Goal: Information Seeking & Learning: Learn about a topic

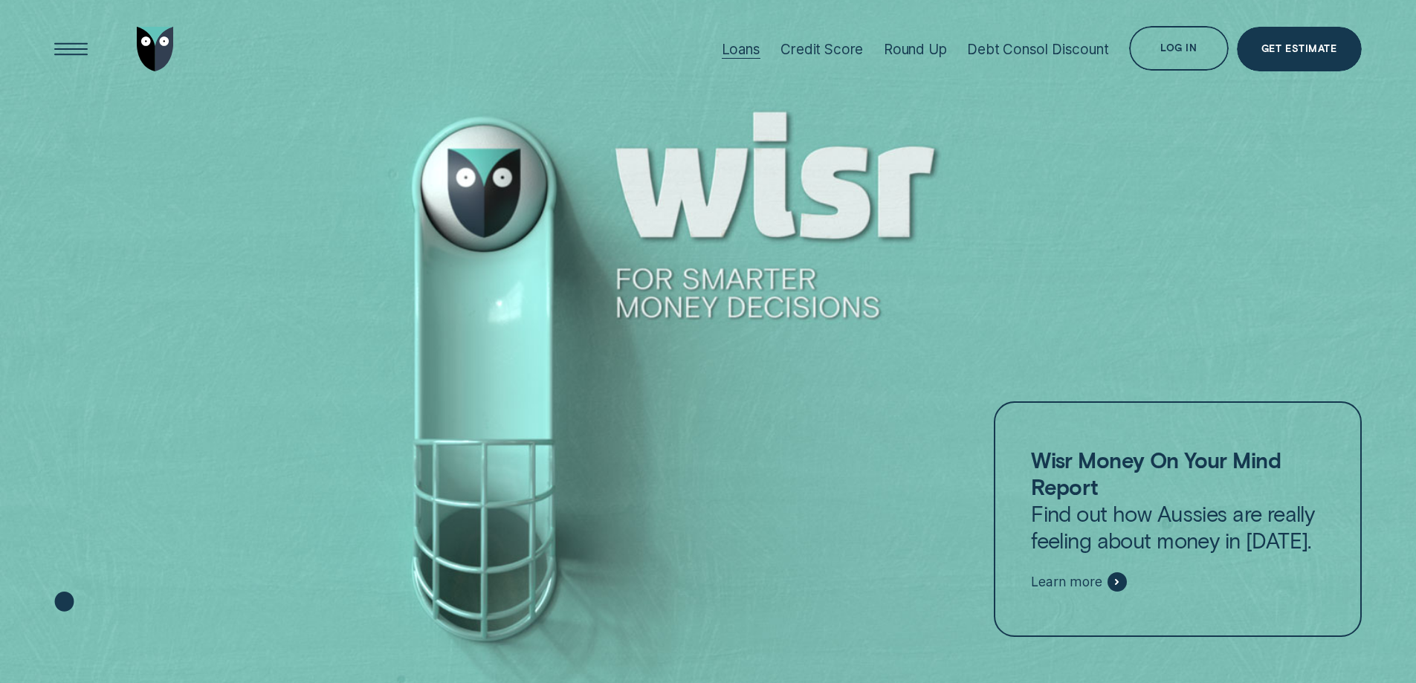
click at [745, 47] on div "Loans" at bounding box center [741, 49] width 39 height 17
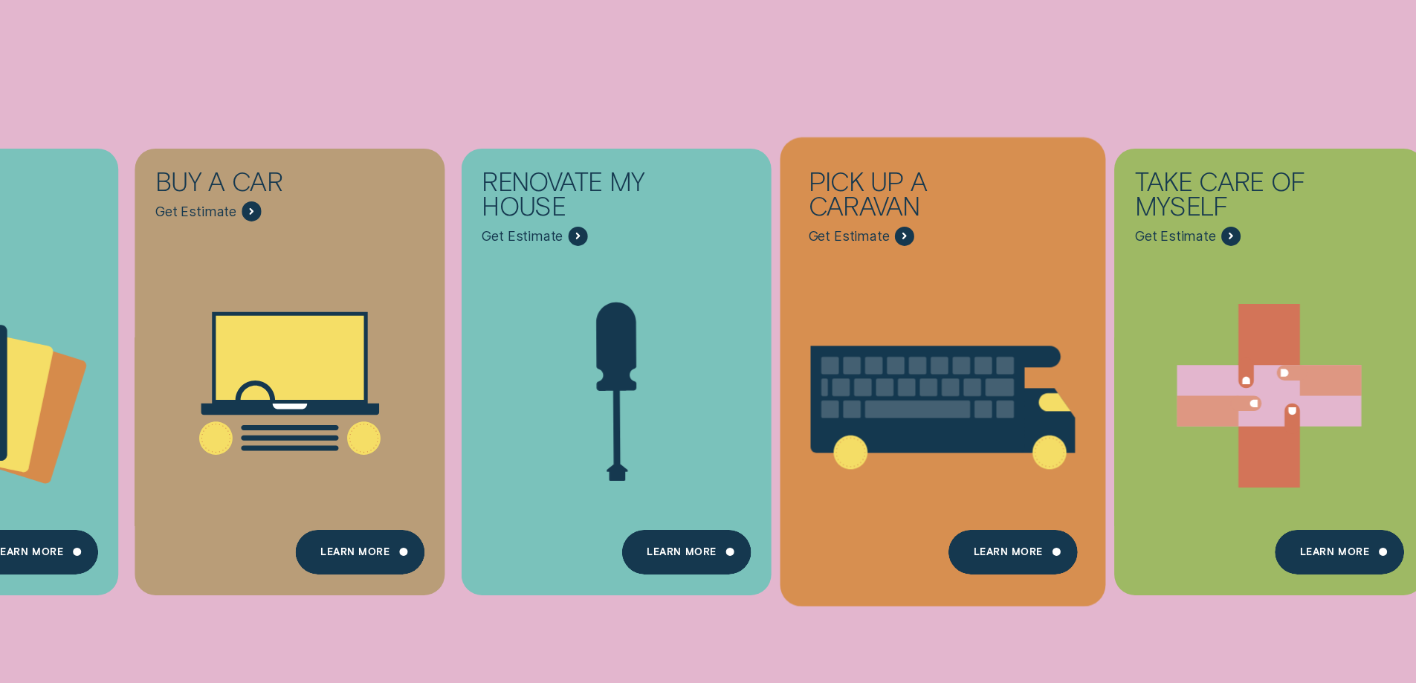
scroll to position [669, 0]
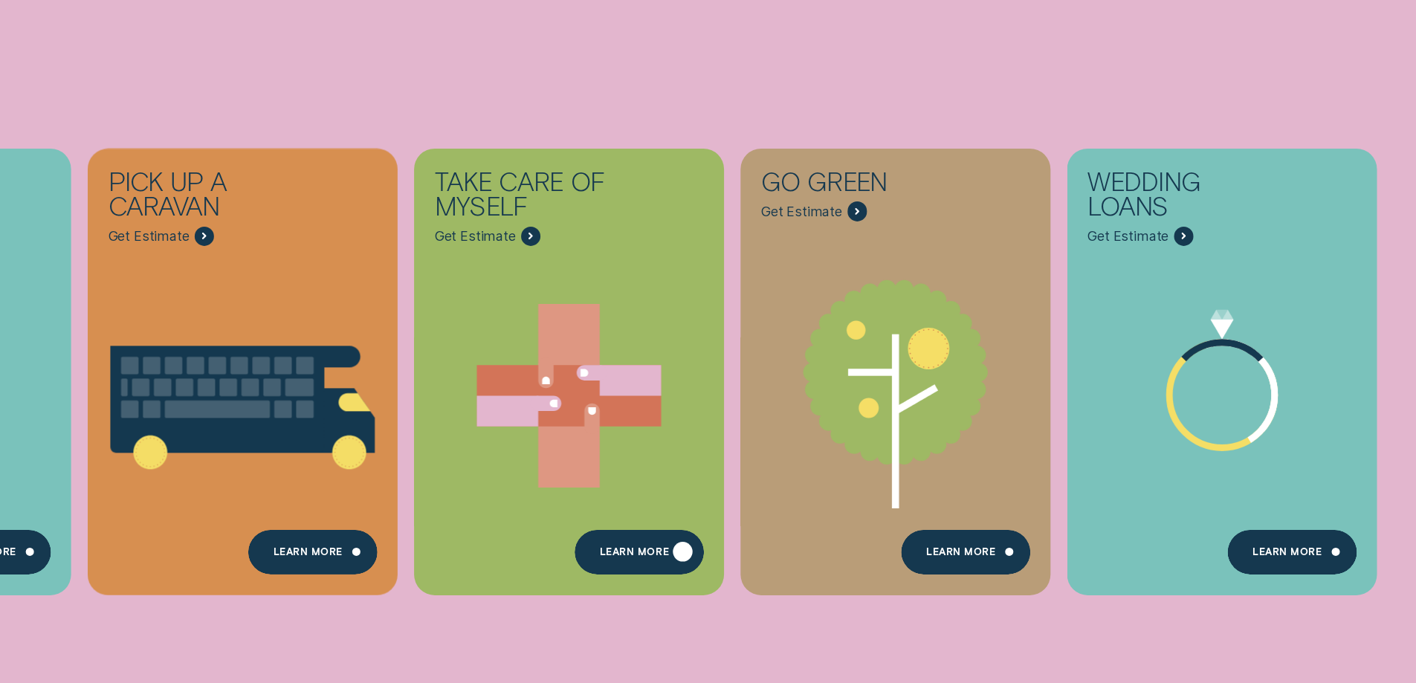
click at [612, 545] on div "Learn more" at bounding box center [638, 552] width 129 height 45
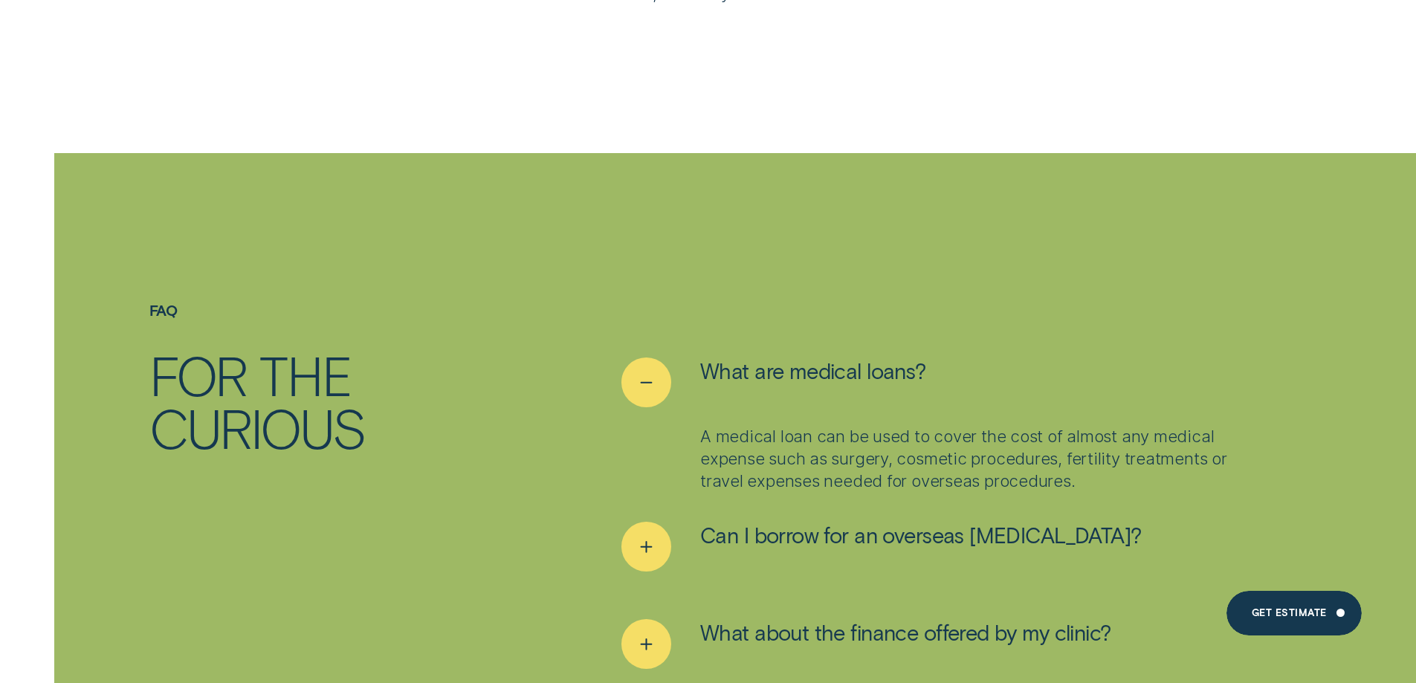
scroll to position [7357, 0]
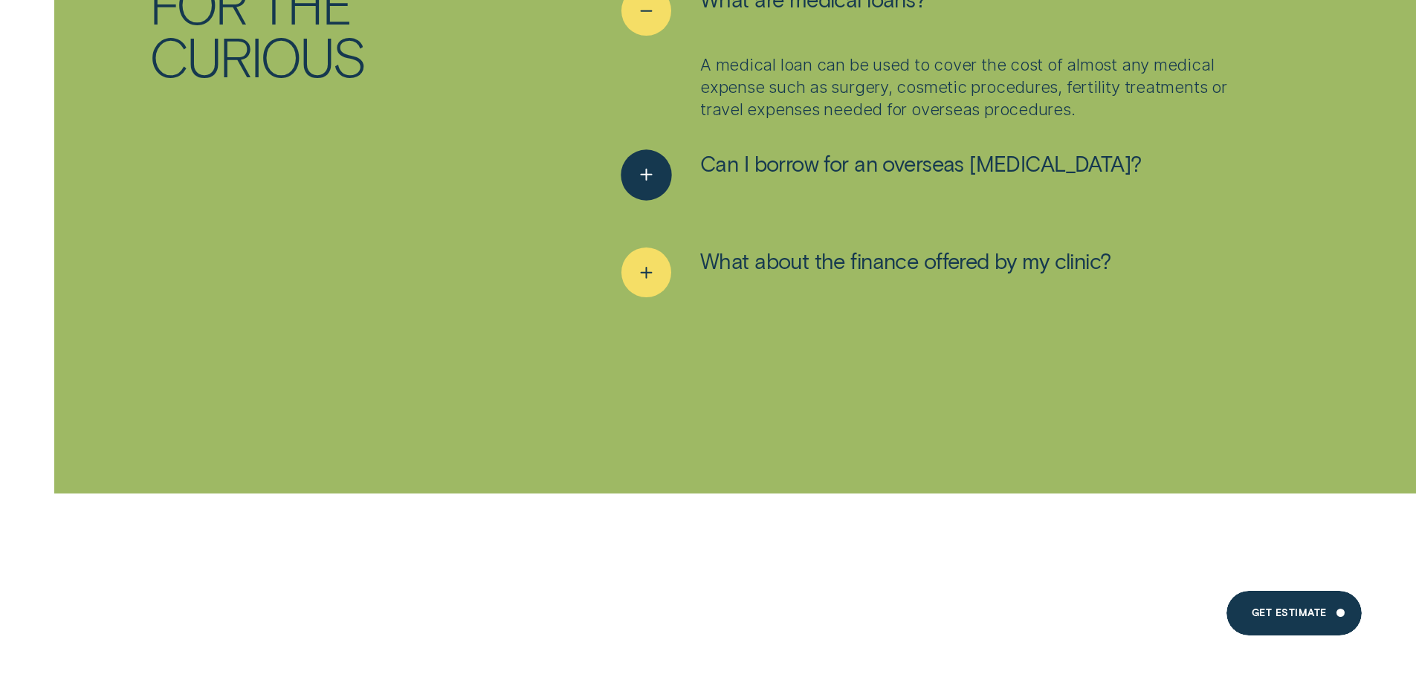
click at [864, 150] on span "Can I borrow for an overseas [MEDICAL_DATA]?" at bounding box center [920, 163] width 441 height 27
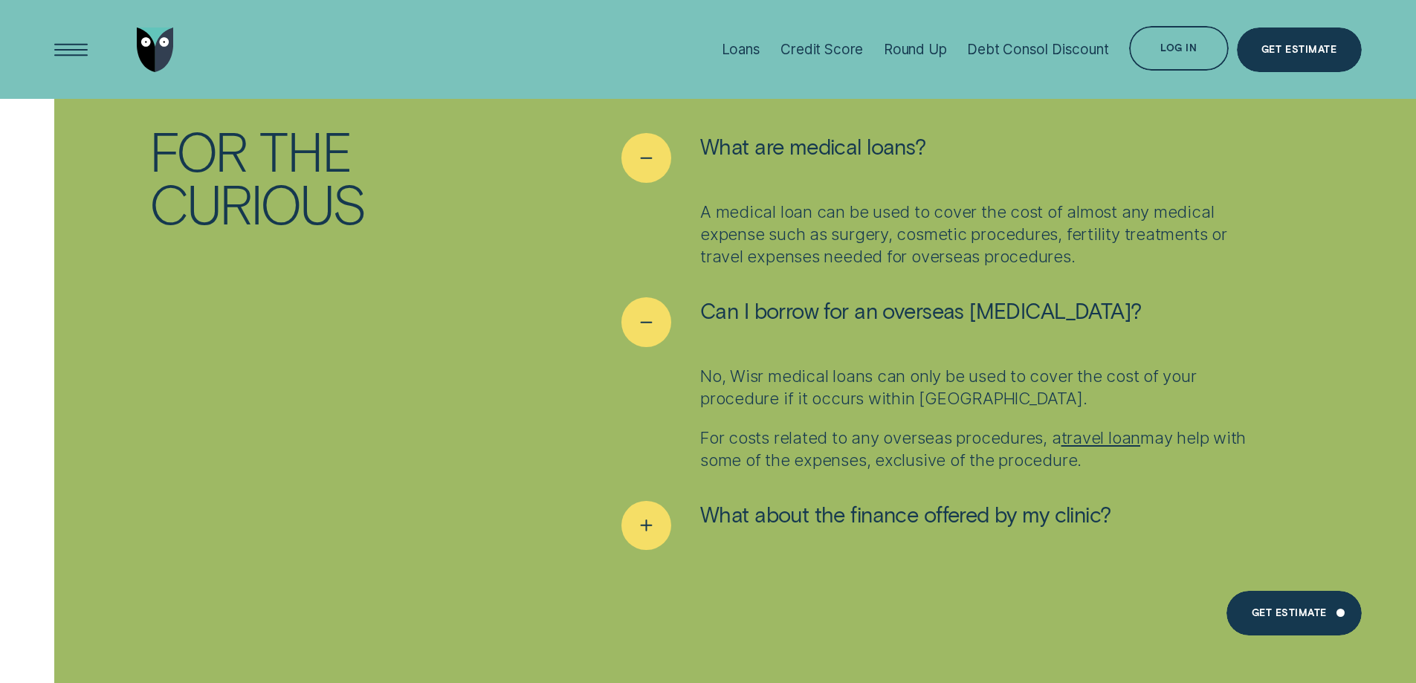
scroll to position [7208, 0]
click at [658, 516] on icon "See more" at bounding box center [646, 527] width 25 height 23
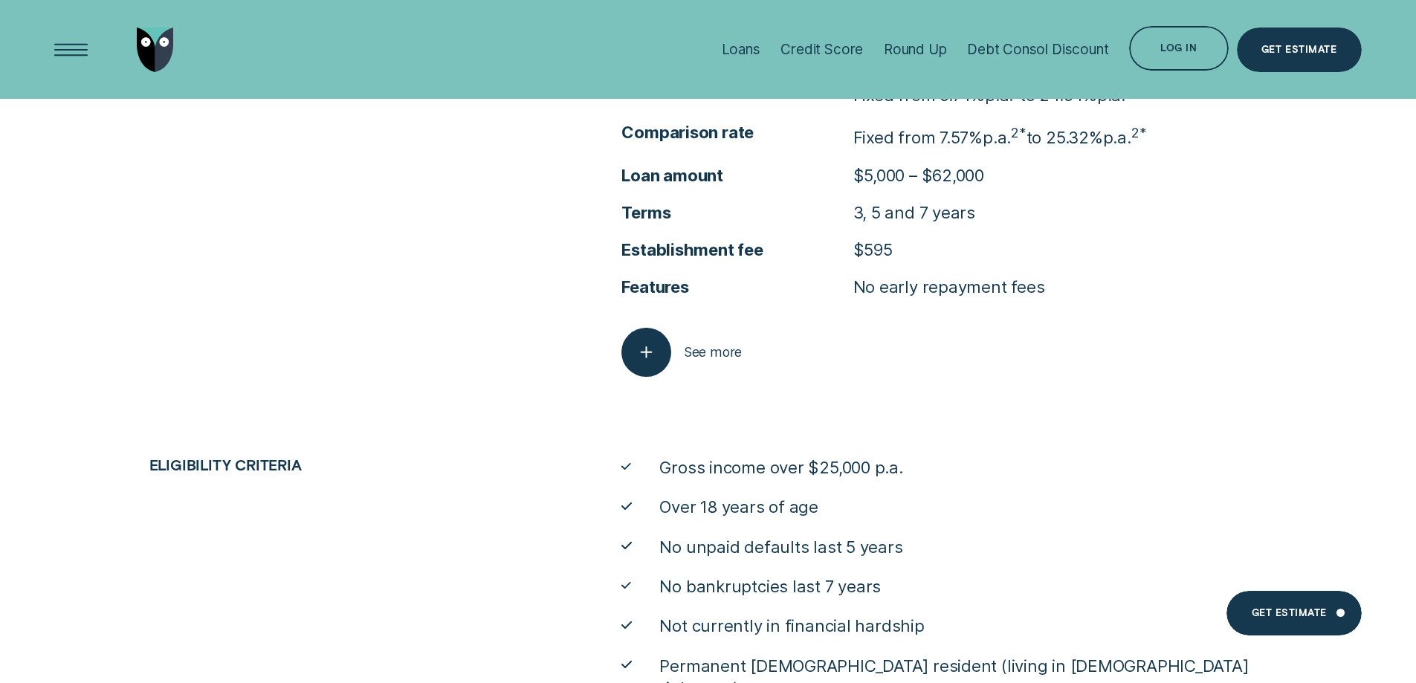
scroll to position [5276, 0]
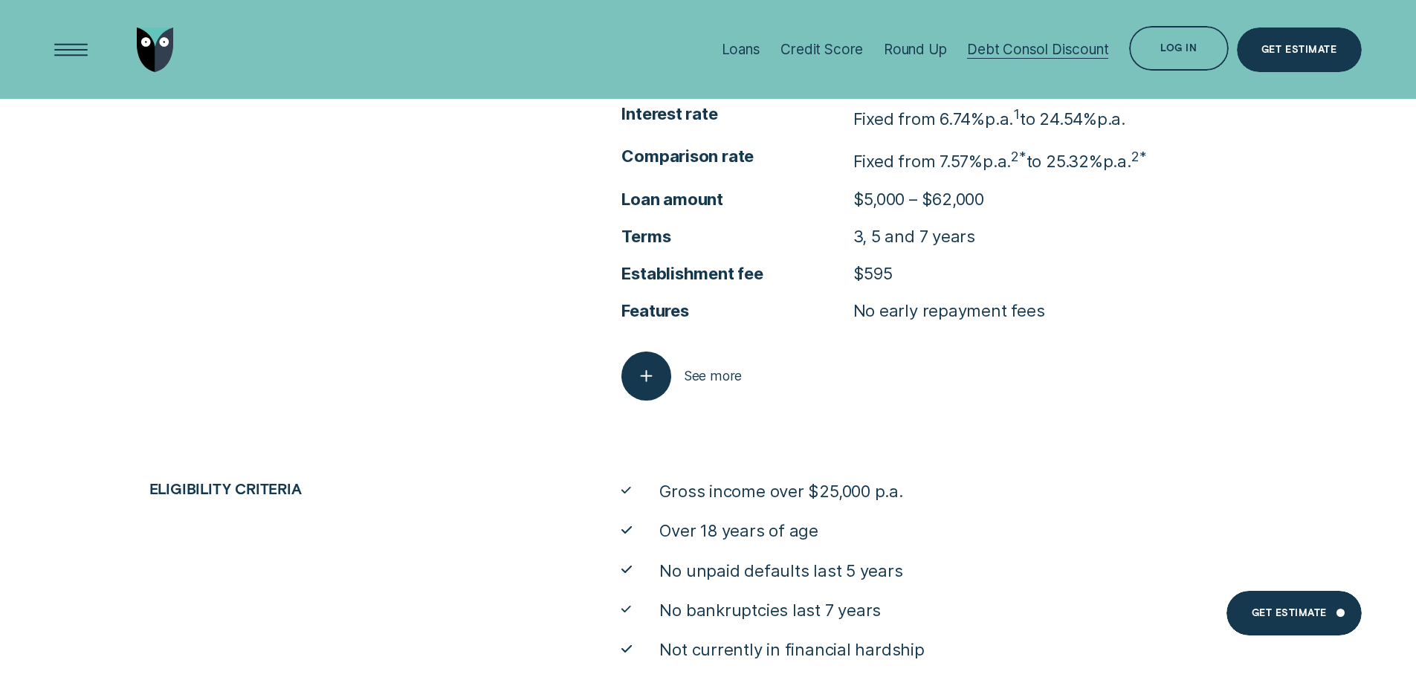
click at [1011, 42] on div "Debt Consol Discount" at bounding box center [1037, 49] width 141 height 17
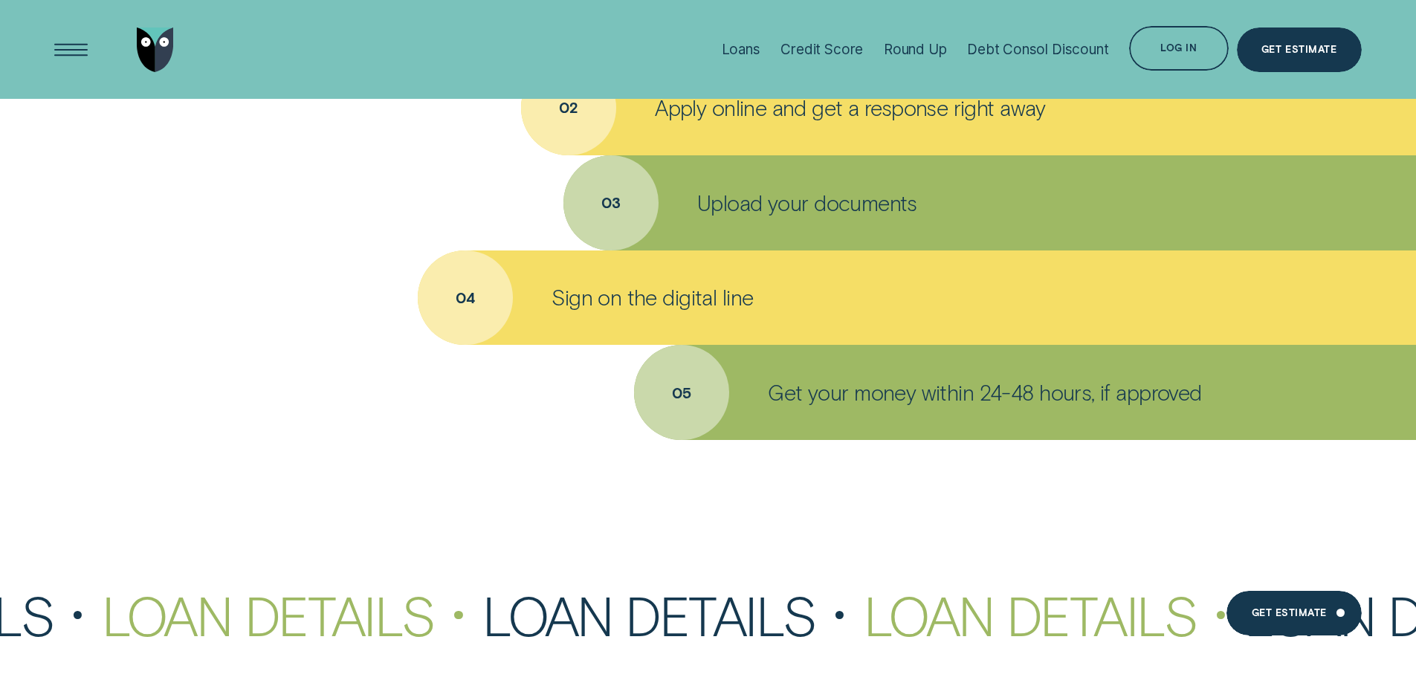
scroll to position [4384, 0]
